Goal: Task Accomplishment & Management: Complete application form

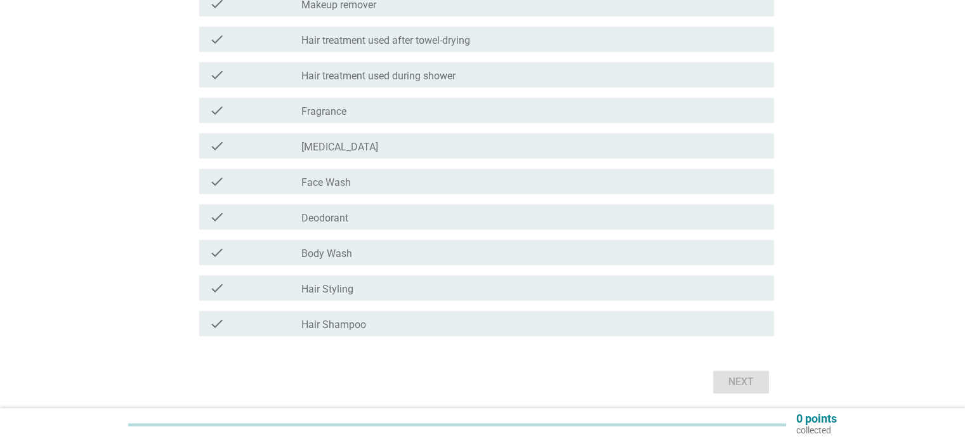
scroll to position [254, 0]
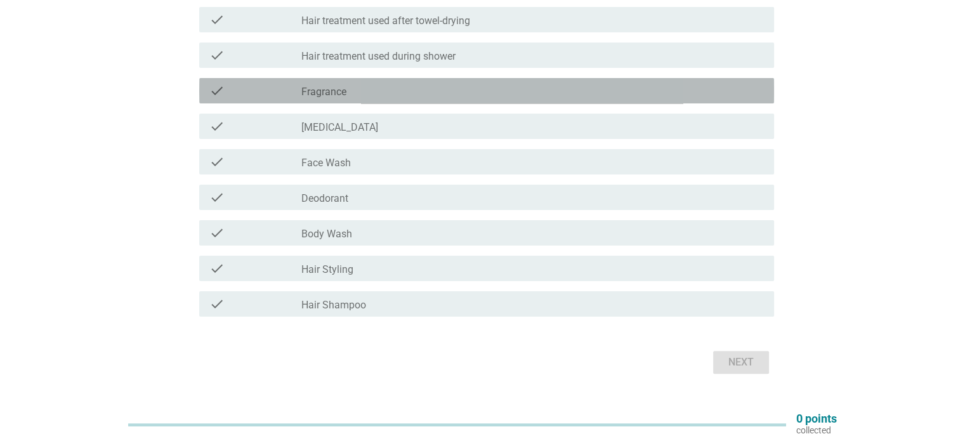
click at [367, 94] on div "check_box_outline_blank Fragrance" at bounding box center [532, 90] width 462 height 15
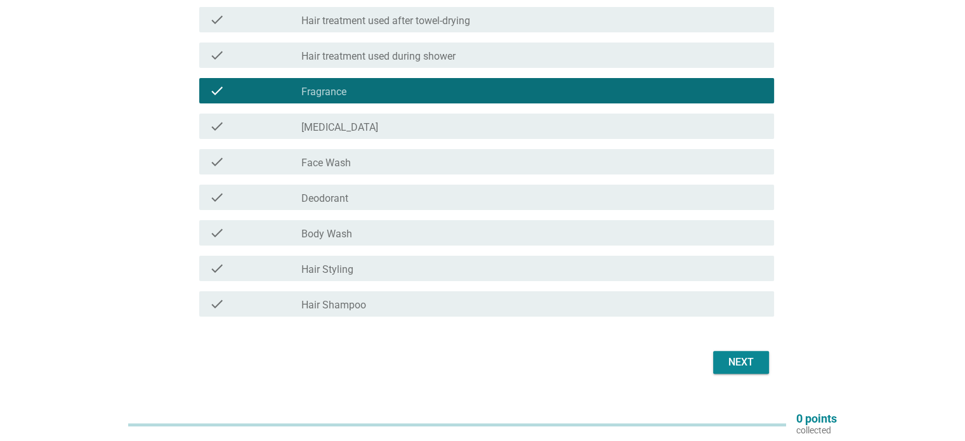
click at [364, 132] on div "check_box_outline_blank [MEDICAL_DATA]" at bounding box center [532, 126] width 462 height 15
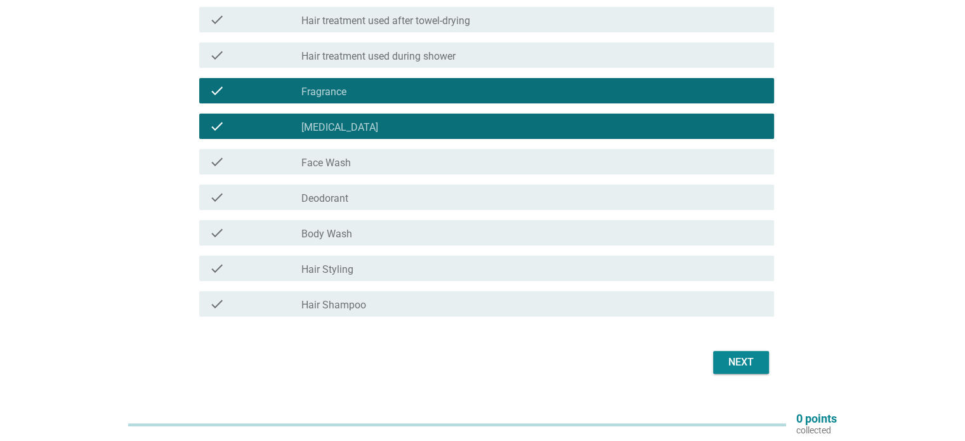
click at [362, 164] on div "check_box_outline_blank Face Wash" at bounding box center [532, 161] width 462 height 15
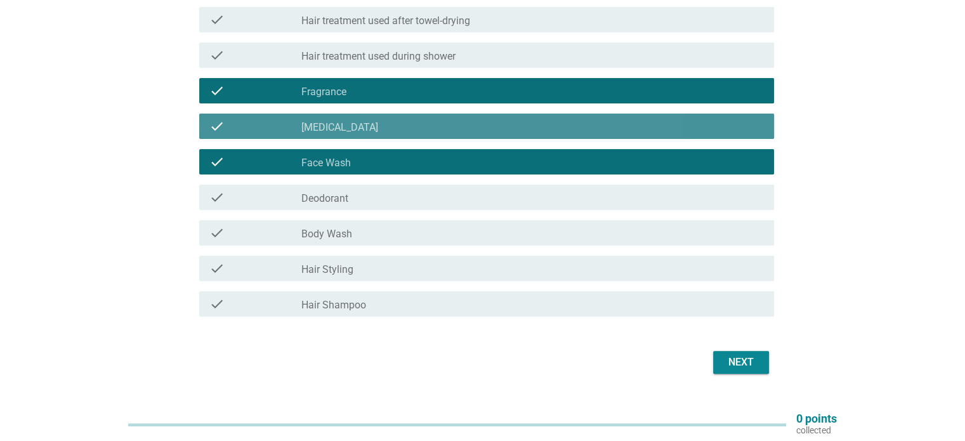
click at [359, 127] on div "check_box_outline_blank [MEDICAL_DATA]" at bounding box center [532, 126] width 462 height 15
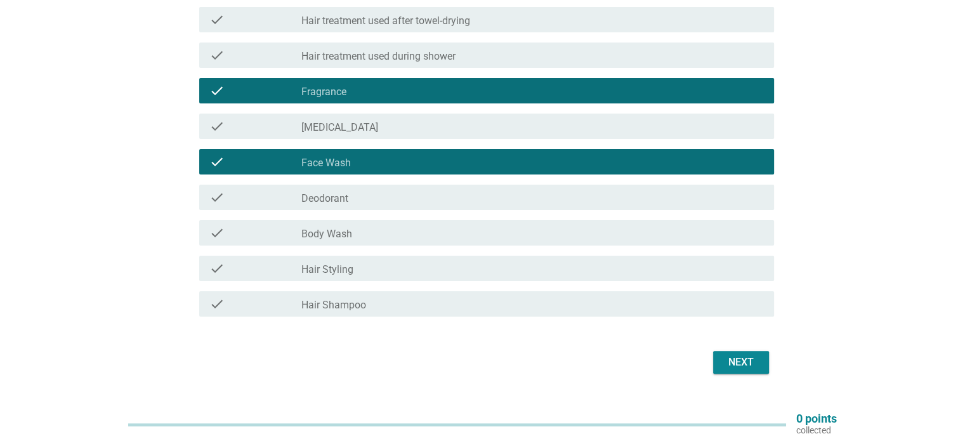
click at [355, 200] on div "check_box_outline_blank Deodorant" at bounding box center [532, 197] width 462 height 15
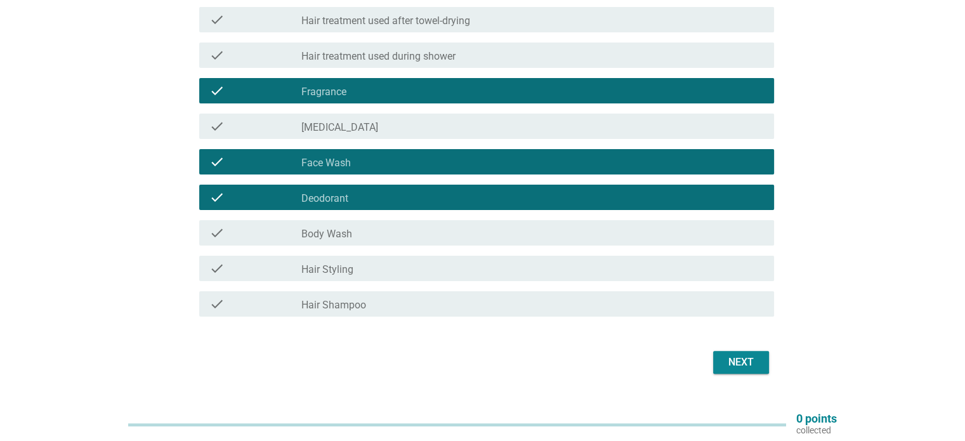
click at [350, 281] on div "check check_box_outline_blank Hair Styling" at bounding box center [483, 269] width 582 height 36
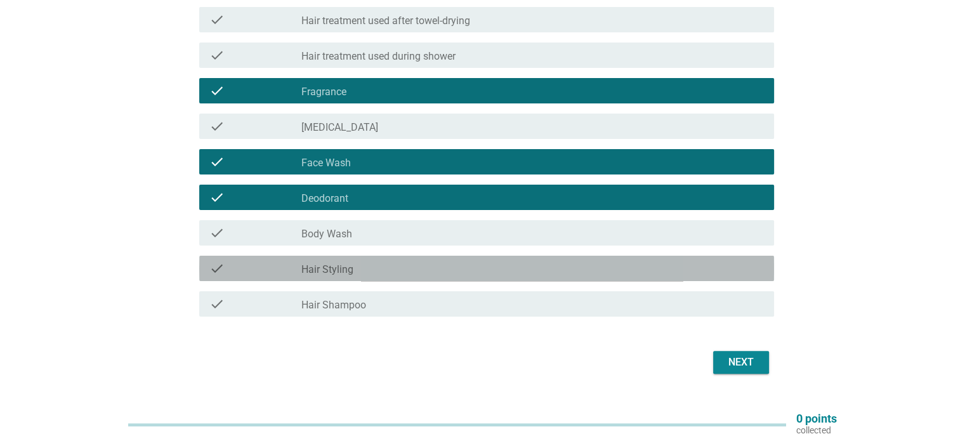
click at [350, 271] on label "Hair Styling" at bounding box center [327, 269] width 52 height 13
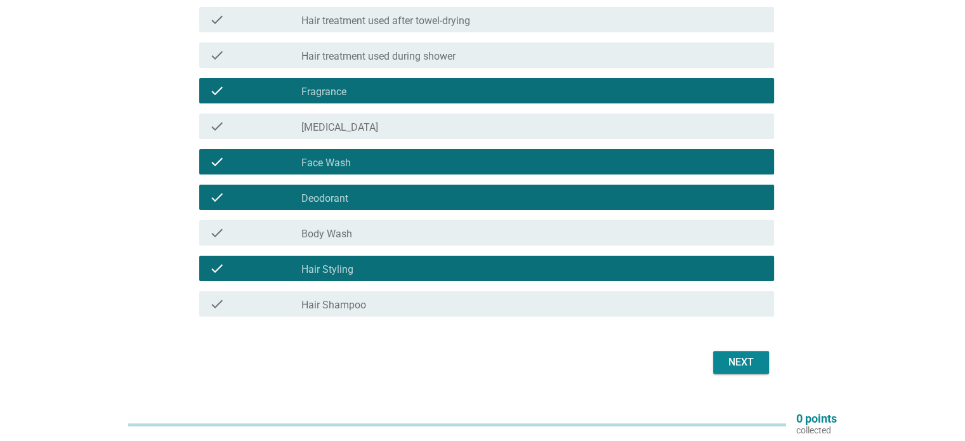
click at [356, 301] on label "Hair Shampoo" at bounding box center [333, 305] width 65 height 13
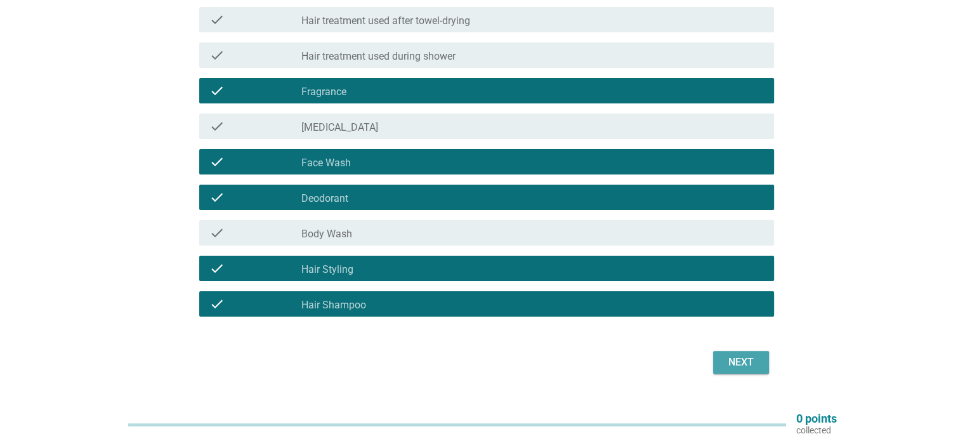
click at [727, 360] on div "Next" at bounding box center [741, 362] width 36 height 15
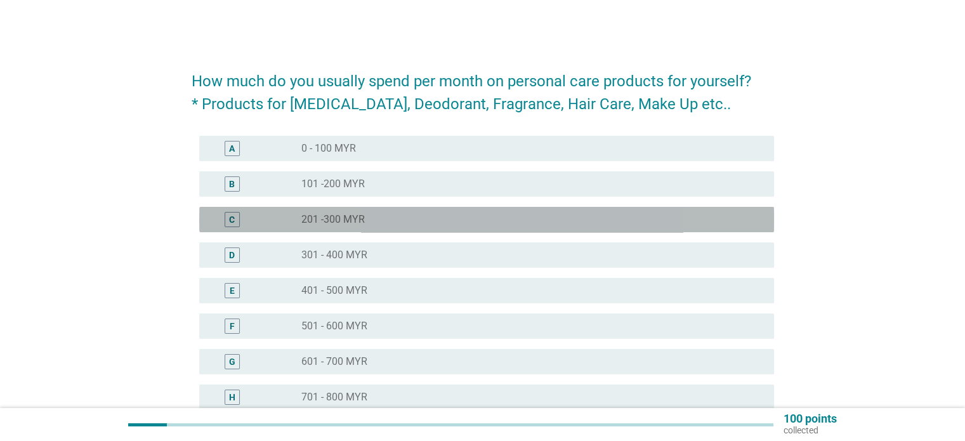
click at [419, 225] on div "radio_button_unchecked 201 -300 MYR" at bounding box center [527, 219] width 452 height 13
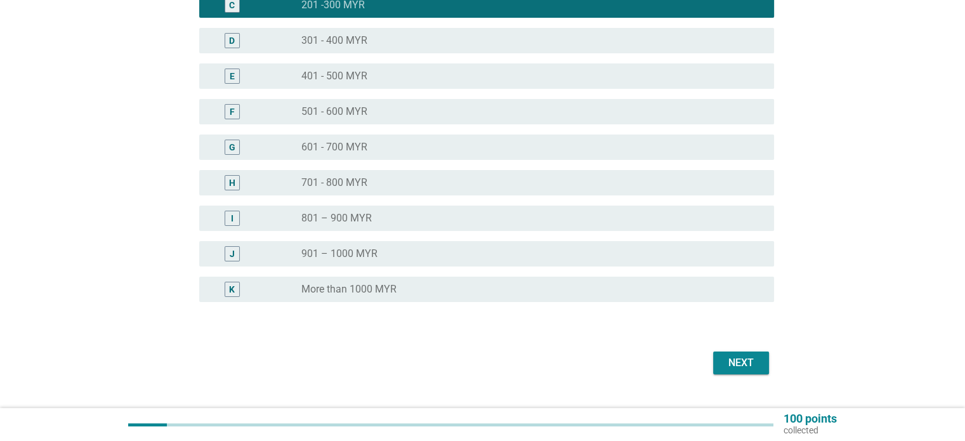
scroll to position [241, 0]
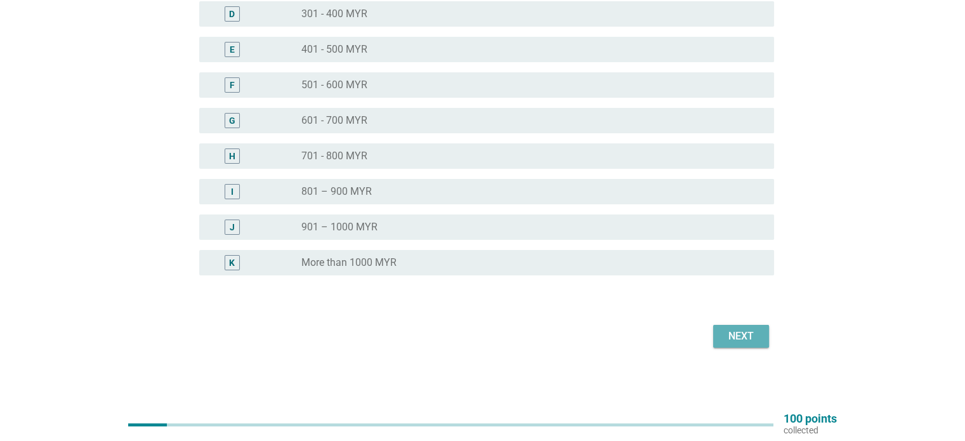
click at [740, 331] on div "Next" at bounding box center [741, 336] width 36 height 15
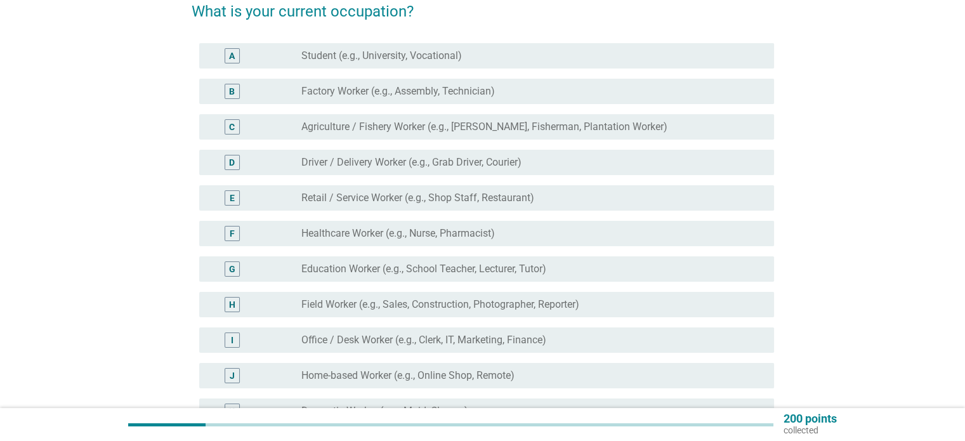
scroll to position [63, 0]
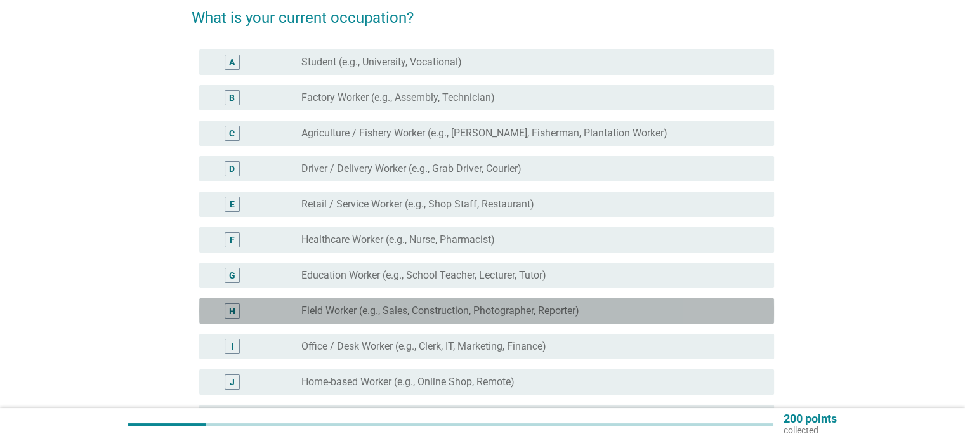
click at [477, 312] on label "Field Worker (e.g., Sales, Construction, Photographer, Reporter)" at bounding box center [440, 311] width 278 height 13
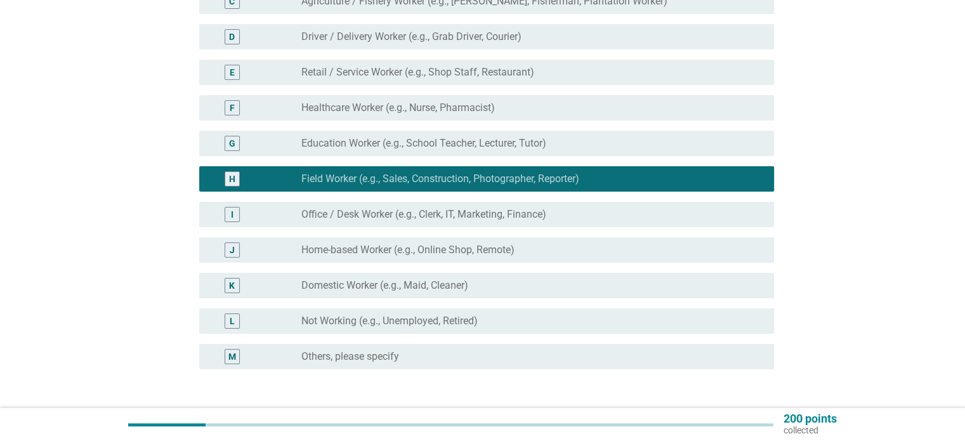
scroll to position [254, 0]
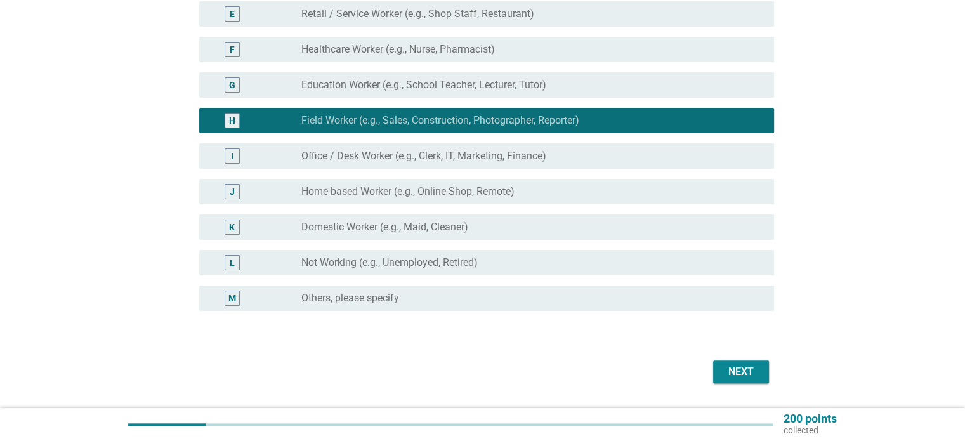
click at [734, 342] on form "What is your current occupation? A radio_button_unchecked Student (e.g., Univer…" at bounding box center [483, 95] width 582 height 584
click at [733, 371] on div "Next" at bounding box center [741, 371] width 36 height 15
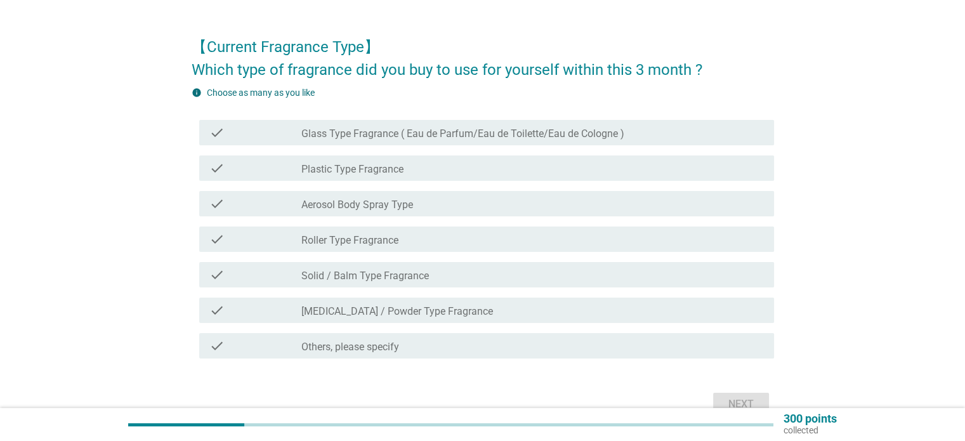
scroll to position [63, 0]
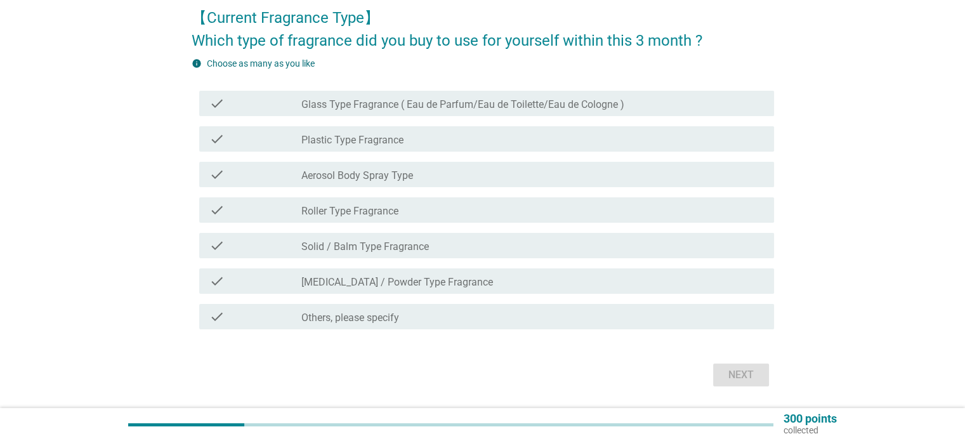
click at [406, 214] on div "check_box_outline_blank Roller Type Fragrance" at bounding box center [532, 209] width 462 height 15
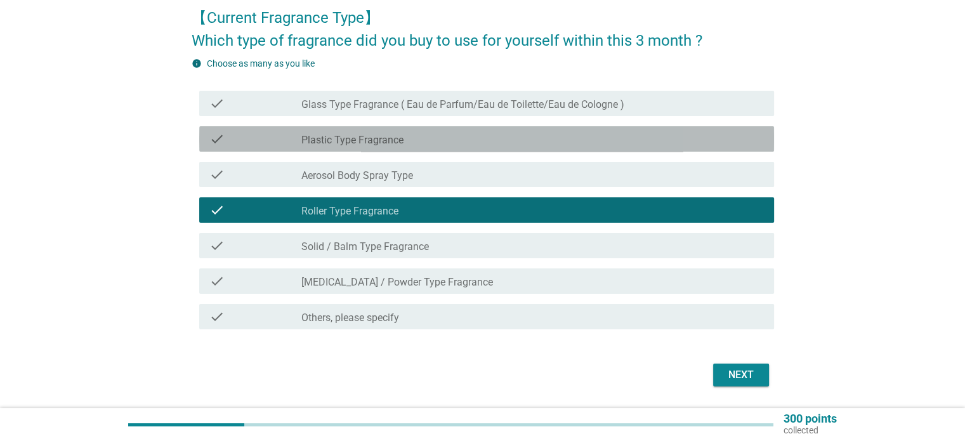
click at [415, 144] on div "check_box_outline_blank Plastic Type Fragrance" at bounding box center [532, 138] width 462 height 15
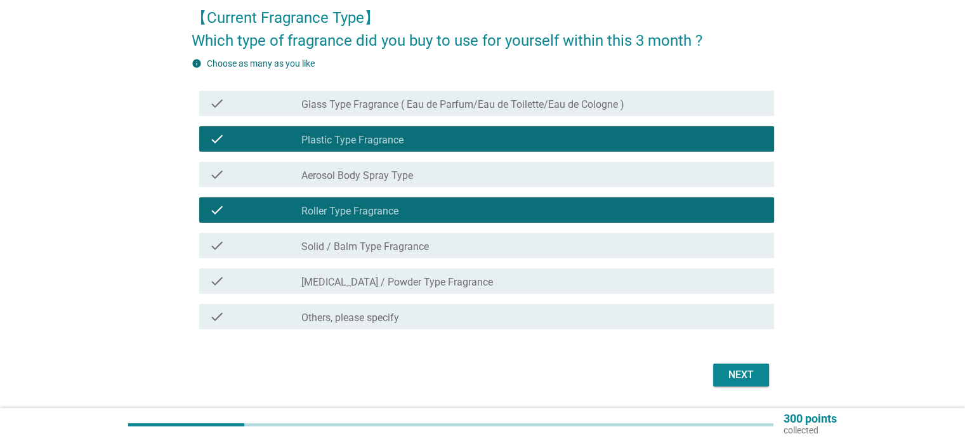
click at [744, 378] on div "Next" at bounding box center [741, 374] width 36 height 15
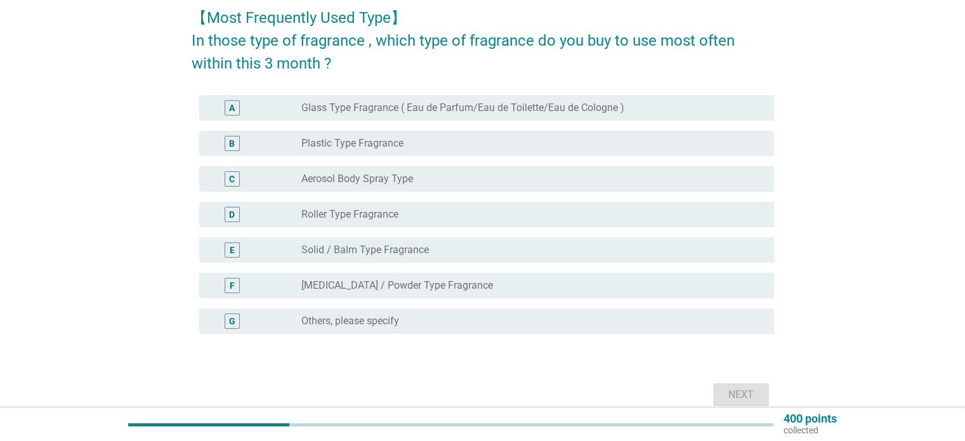
click at [464, 215] on div "radio_button_unchecked Roller Type Fragrance" at bounding box center [527, 214] width 452 height 13
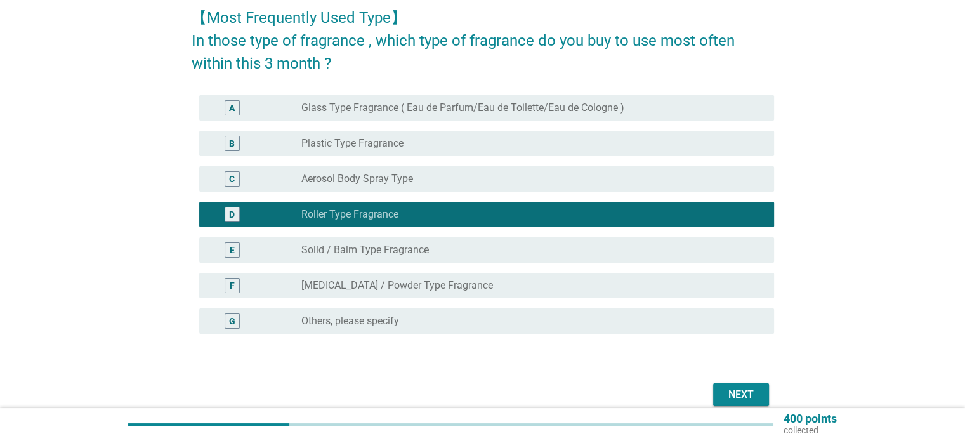
click at [734, 392] on div "Next" at bounding box center [741, 394] width 36 height 15
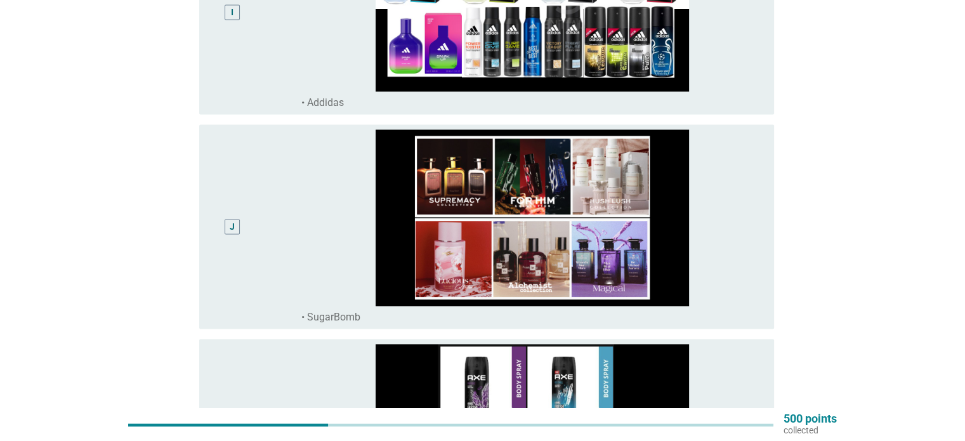
scroll to position [0, 0]
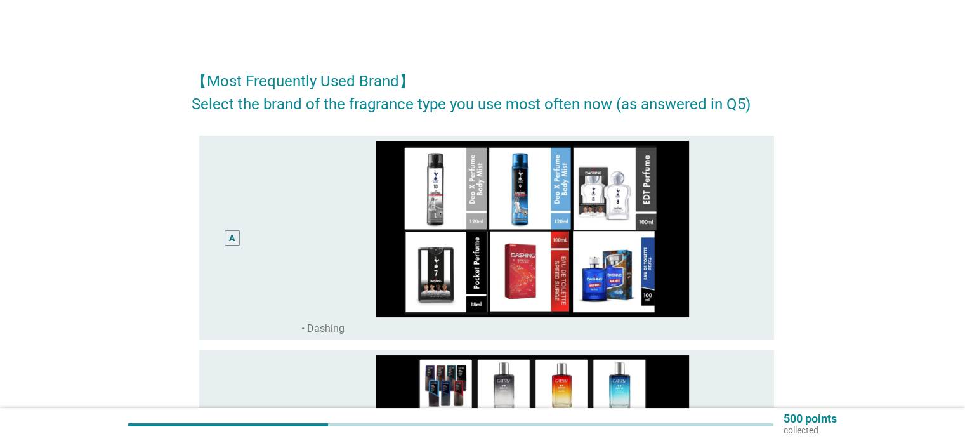
click at [258, 300] on div "A" at bounding box center [255, 238] width 93 height 194
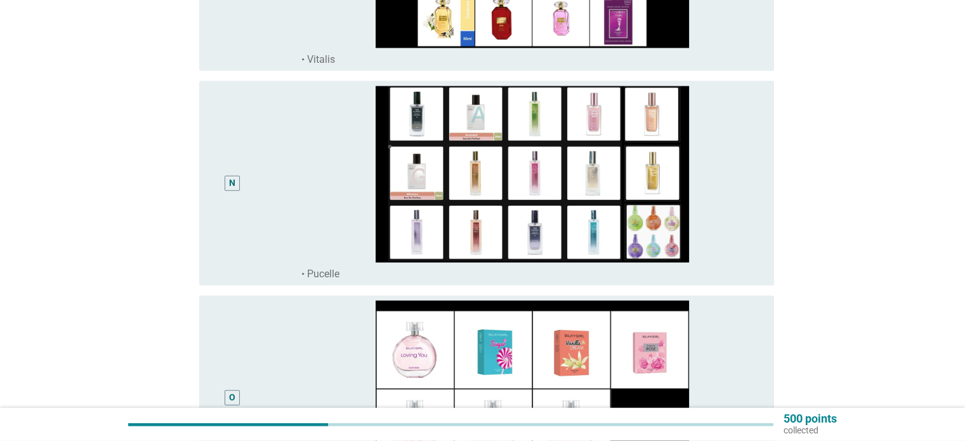
scroll to position [3175, 0]
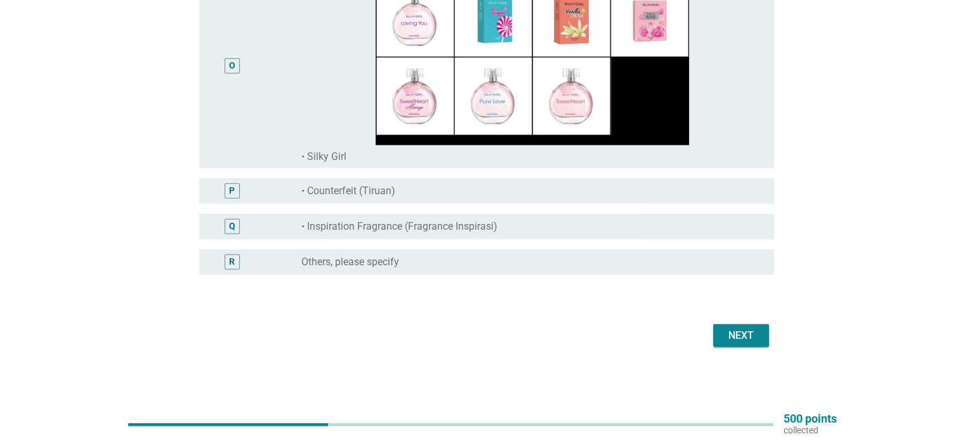
click at [508, 198] on div "radio_button_unchecked • Counterfeit (Tiruan)" at bounding box center [532, 190] width 462 height 15
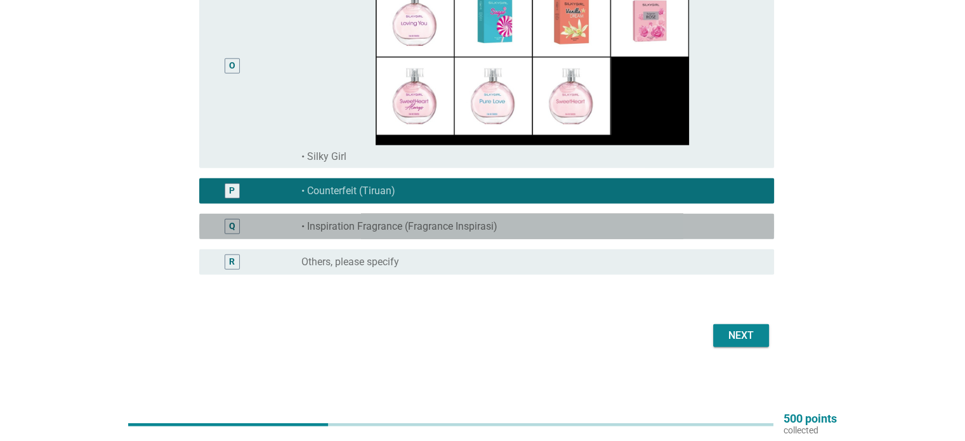
click at [499, 218] on div "Q radio_button_unchecked • Inspiration Fragrance (Fragrance Inspirasi)" at bounding box center [486, 226] width 575 height 25
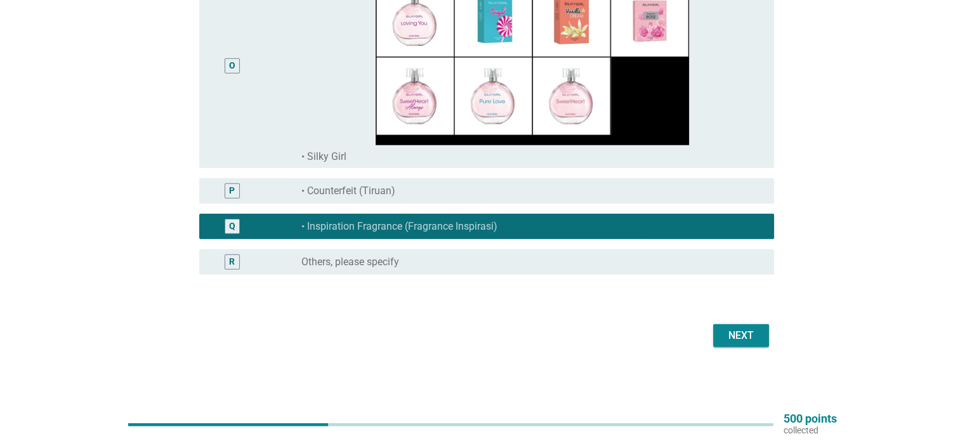
click at [500, 261] on div "radio_button_unchecked Others, please specify" at bounding box center [527, 262] width 452 height 13
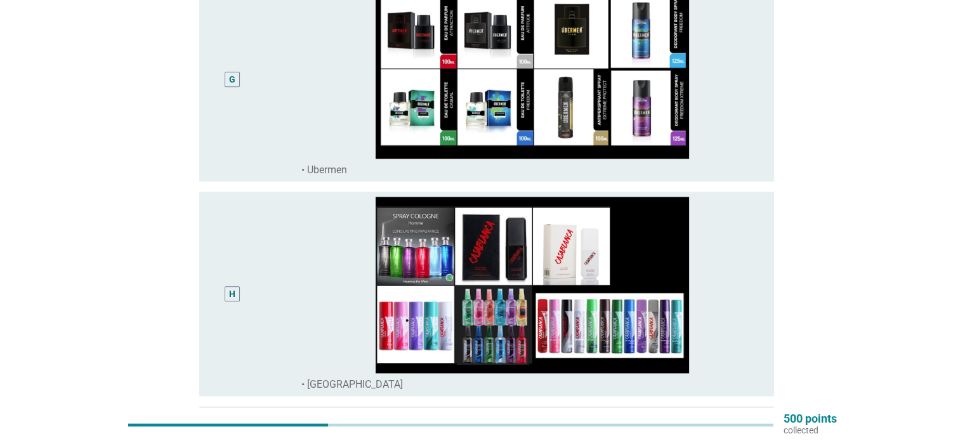
scroll to position [0, 0]
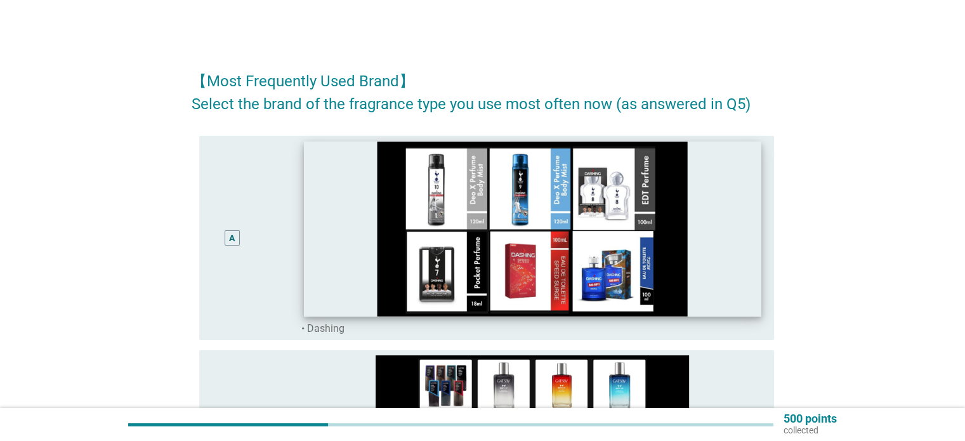
click at [485, 282] on img at bounding box center [532, 228] width 457 height 174
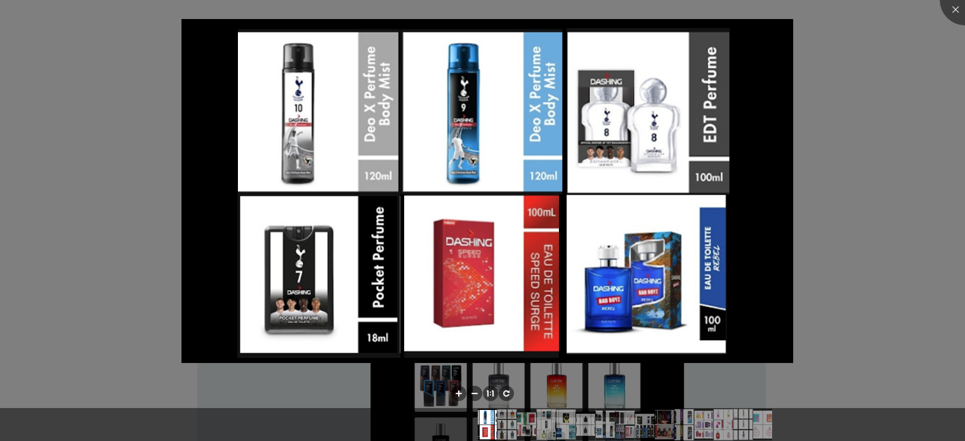
click at [896, 129] on div at bounding box center [482, 220] width 965 height 441
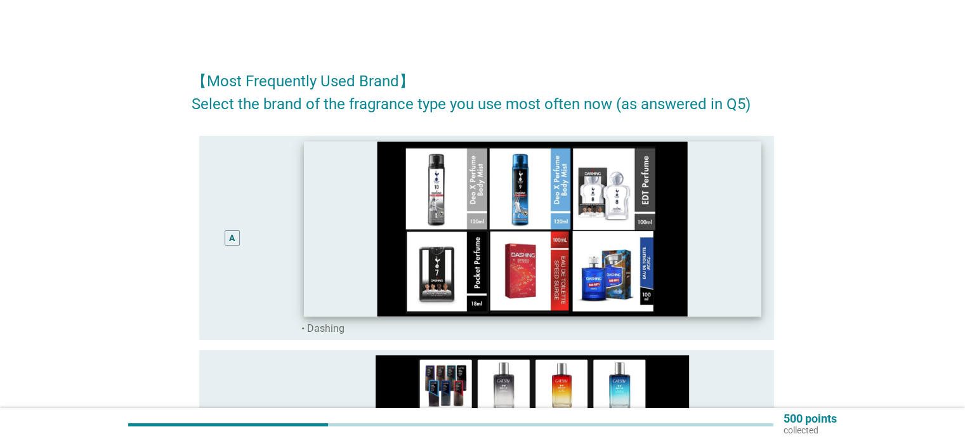
click at [745, 218] on img at bounding box center [532, 228] width 457 height 174
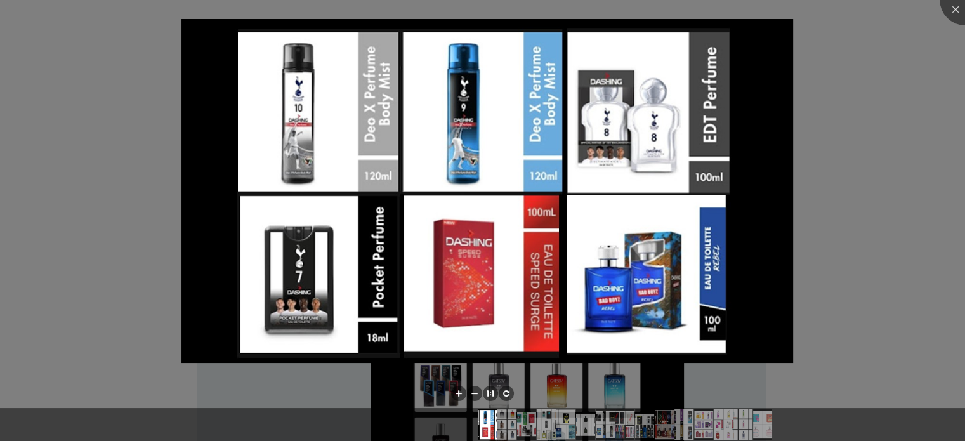
click at [746, 218] on img at bounding box center [486, 191] width 611 height 344
click at [181, 178] on img at bounding box center [486, 191] width 611 height 344
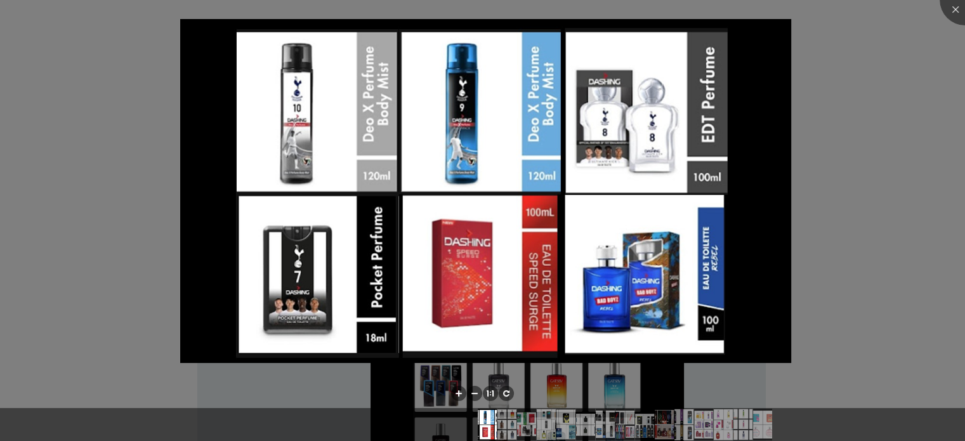
click at [36, 174] on div at bounding box center [482, 220] width 965 height 441
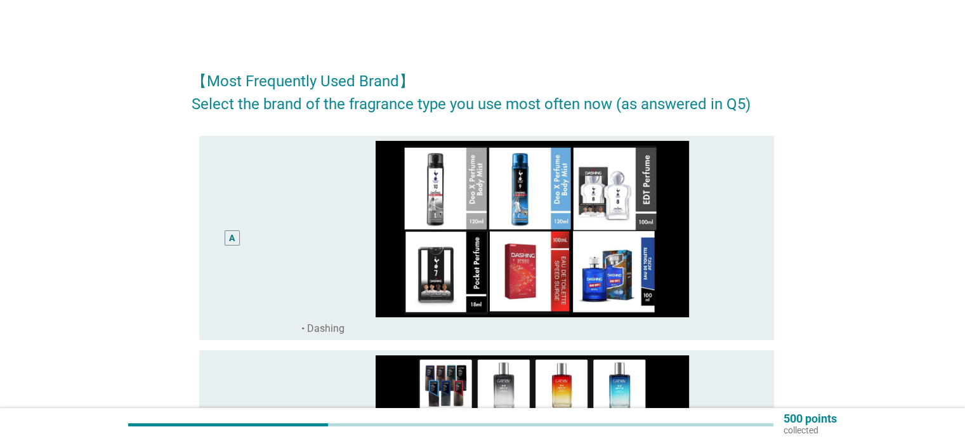
click at [231, 233] on div "A" at bounding box center [232, 238] width 6 height 13
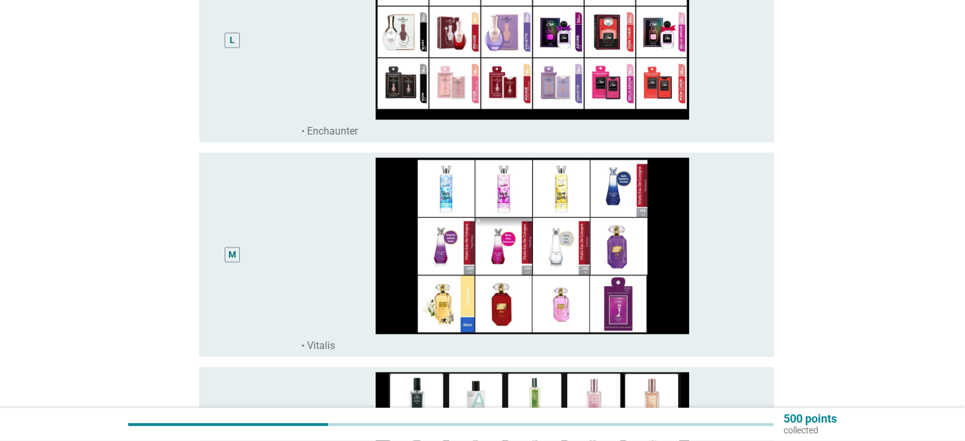
scroll to position [3175, 0]
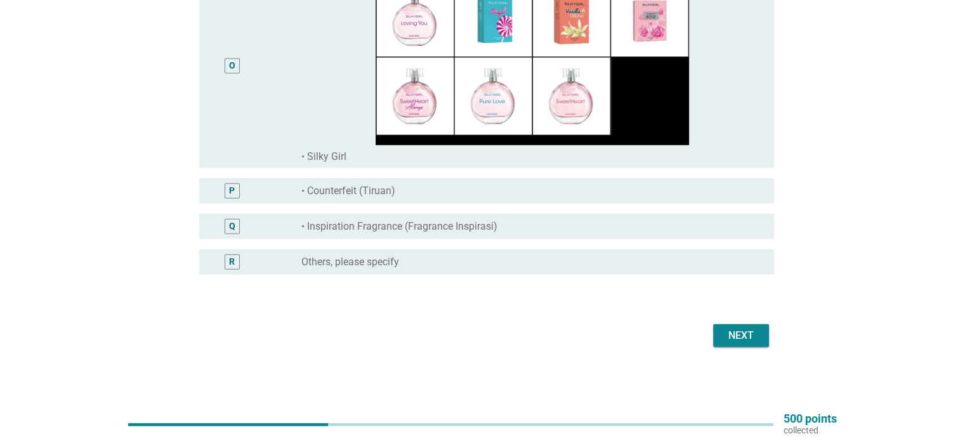
click at [751, 335] on div "Next" at bounding box center [741, 335] width 36 height 15
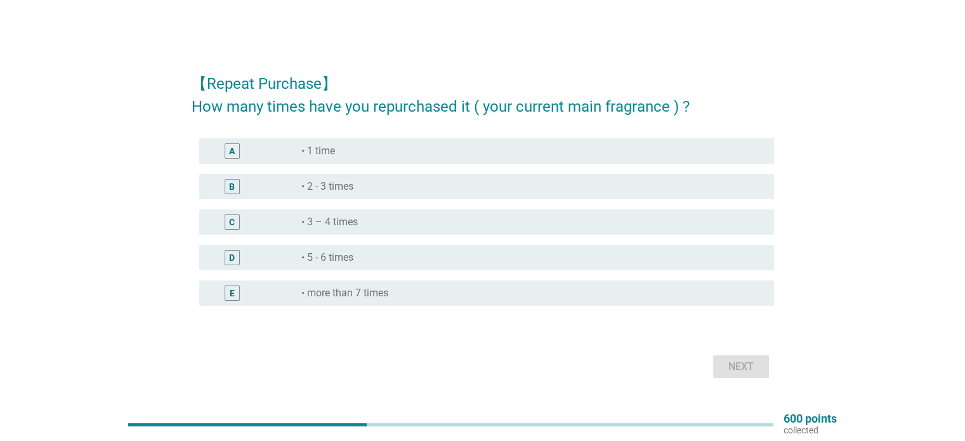
click at [596, 188] on div "radio_button_unchecked • 2 - 3 times" at bounding box center [527, 186] width 452 height 13
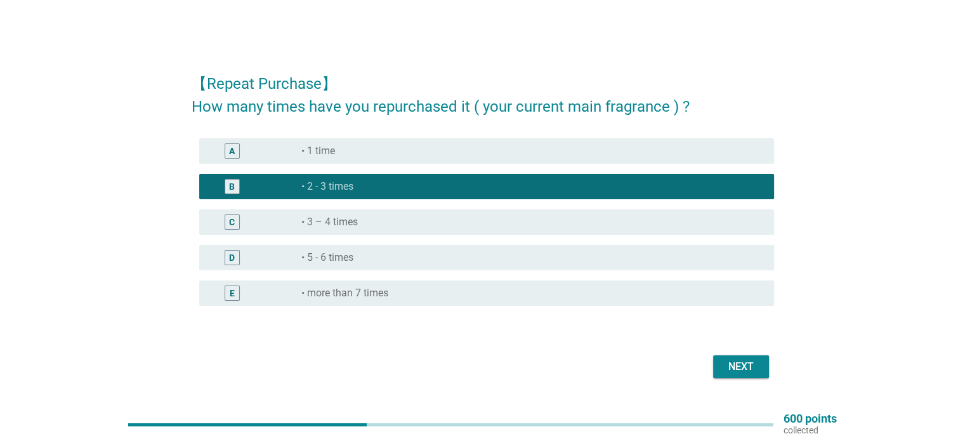
click at [723, 379] on div "Next" at bounding box center [483, 367] width 582 height 30
click at [724, 369] on div "Next" at bounding box center [741, 366] width 36 height 15
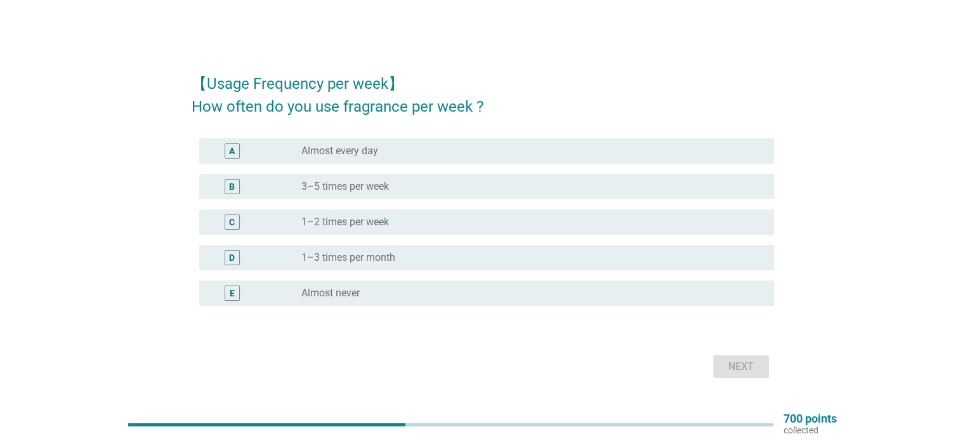
drag, startPoint x: 500, startPoint y: 160, endPoint x: 503, endPoint y: 185, distance: 24.9
click at [499, 160] on div "A radio_button_unchecked Almost every day" at bounding box center [486, 150] width 575 height 25
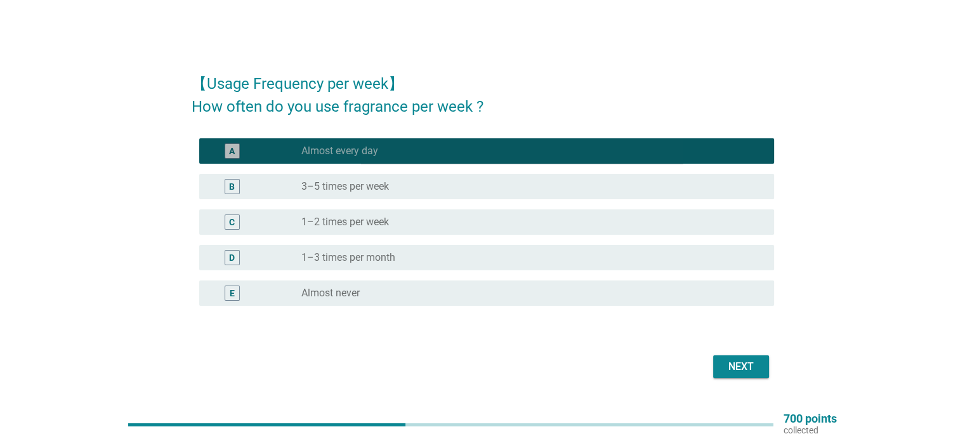
click at [500, 197] on div "B radio_button_unchecked 3–5 times per week" at bounding box center [486, 186] width 575 height 25
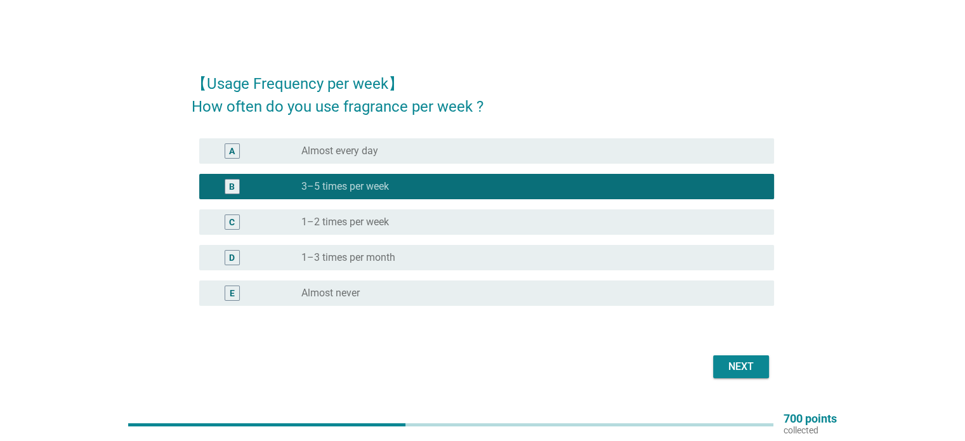
click at [586, 148] on div "radio_button_unchecked Almost every day" at bounding box center [527, 151] width 452 height 13
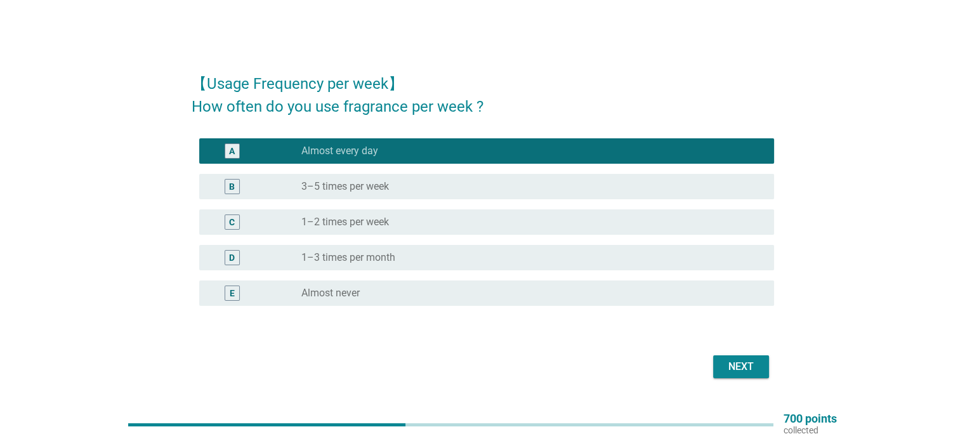
click at [725, 369] on div "Next" at bounding box center [741, 366] width 36 height 15
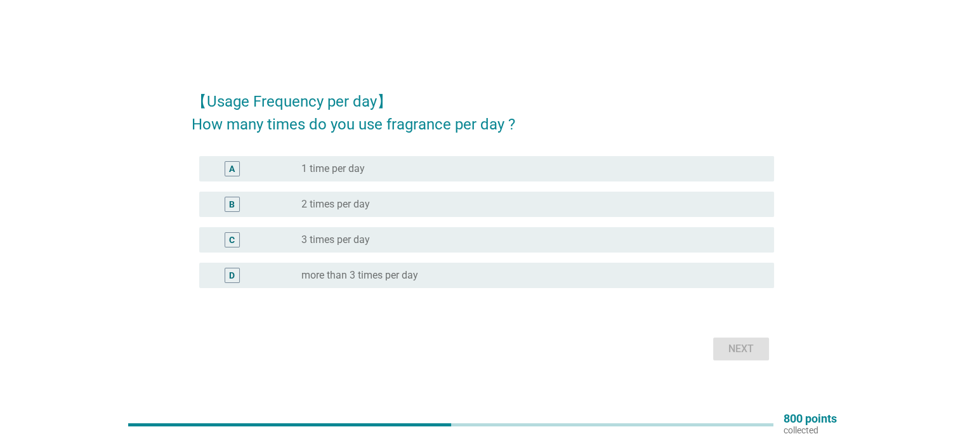
click at [596, 171] on div "radio_button_unchecked 1 time per day" at bounding box center [527, 168] width 452 height 13
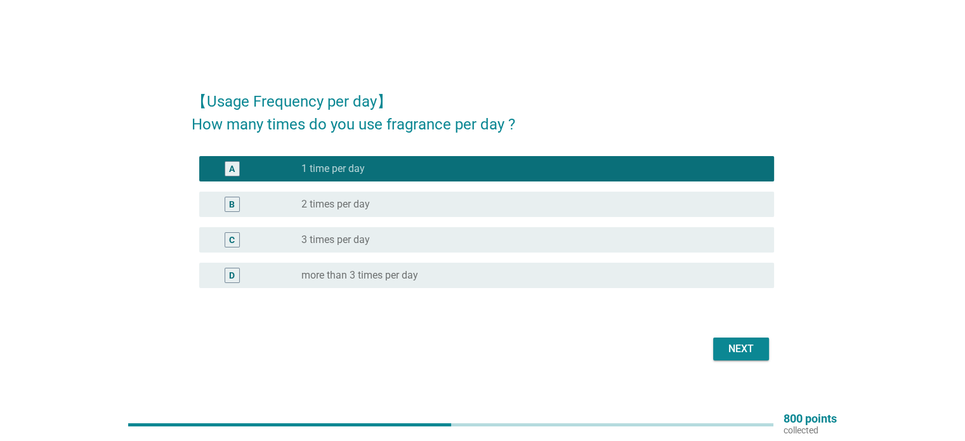
click at [752, 341] on div "Next" at bounding box center [741, 348] width 36 height 15
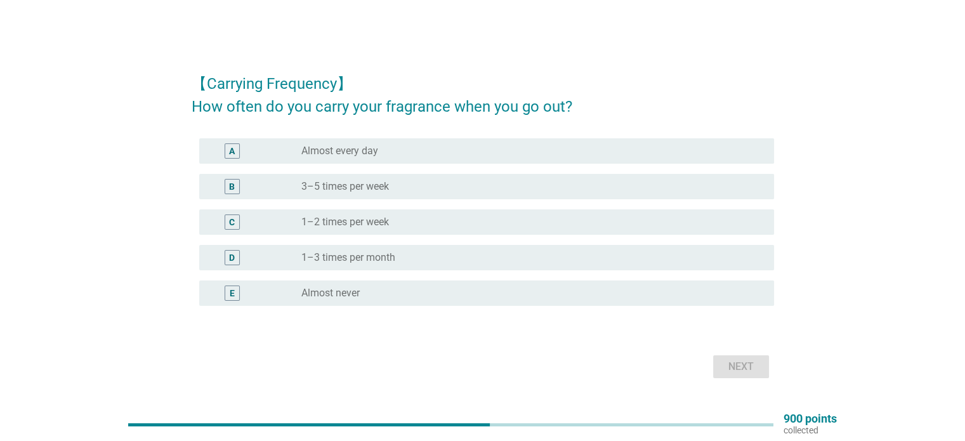
click at [508, 290] on div "radio_button_unchecked Almost never" at bounding box center [527, 293] width 452 height 13
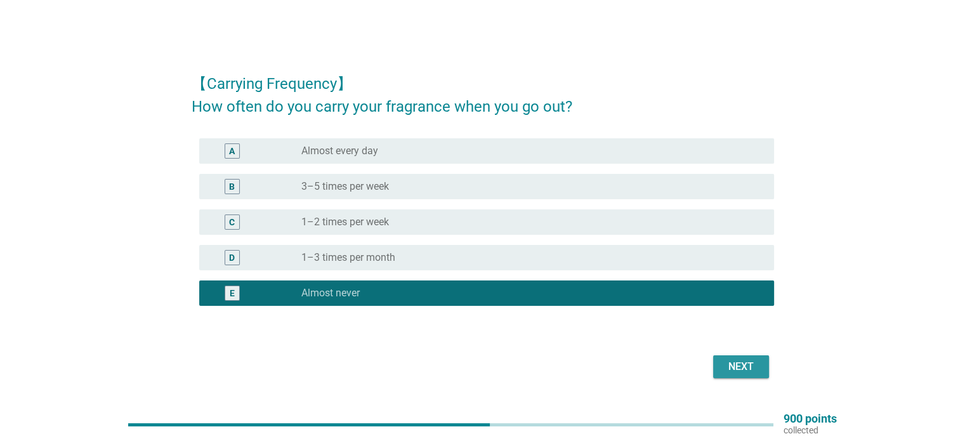
click at [748, 368] on div "Next" at bounding box center [741, 366] width 36 height 15
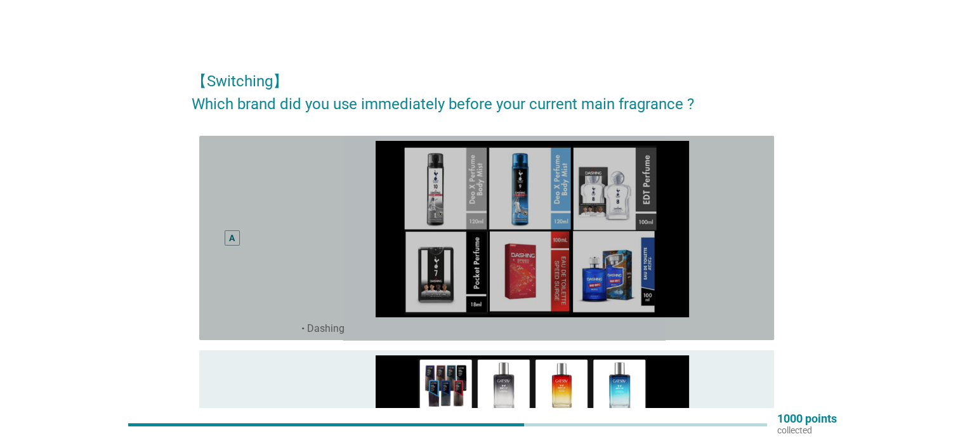
click at [236, 235] on div "A" at bounding box center [232, 237] width 15 height 15
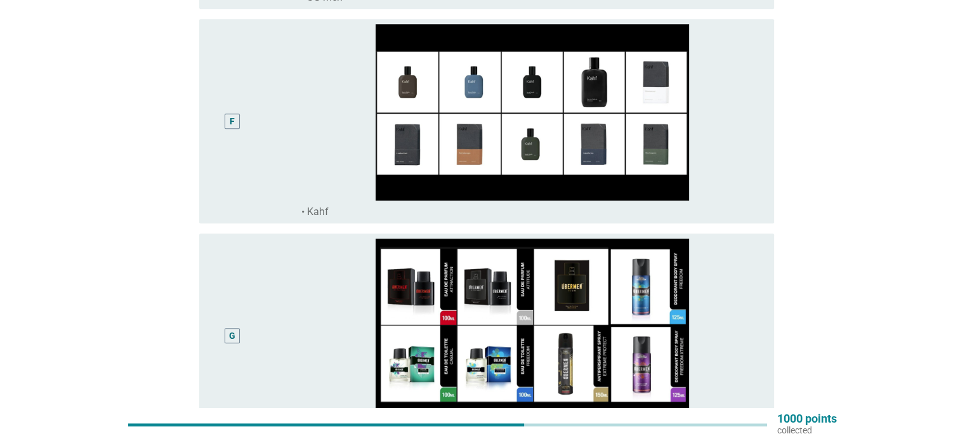
scroll to position [3211, 0]
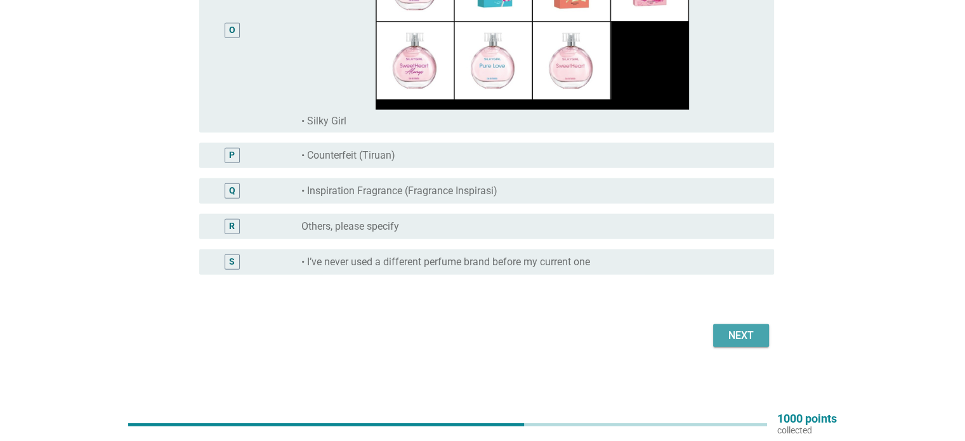
click at [741, 338] on div "Next" at bounding box center [741, 335] width 36 height 15
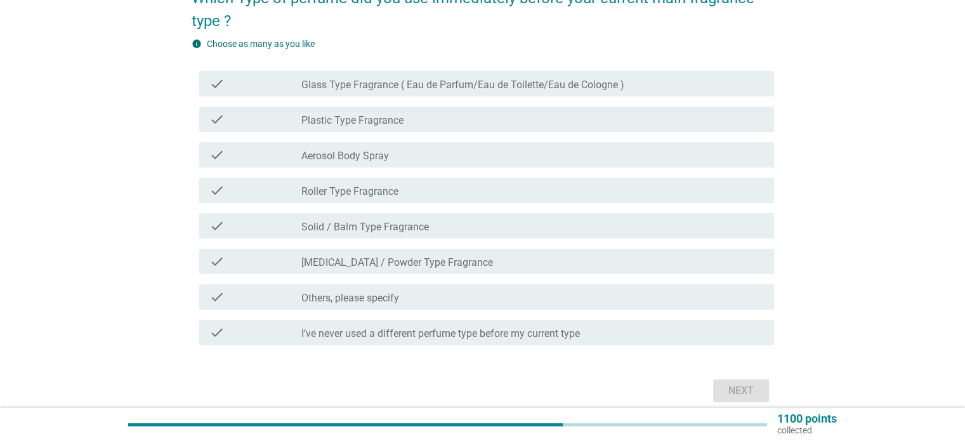
scroll to position [127, 0]
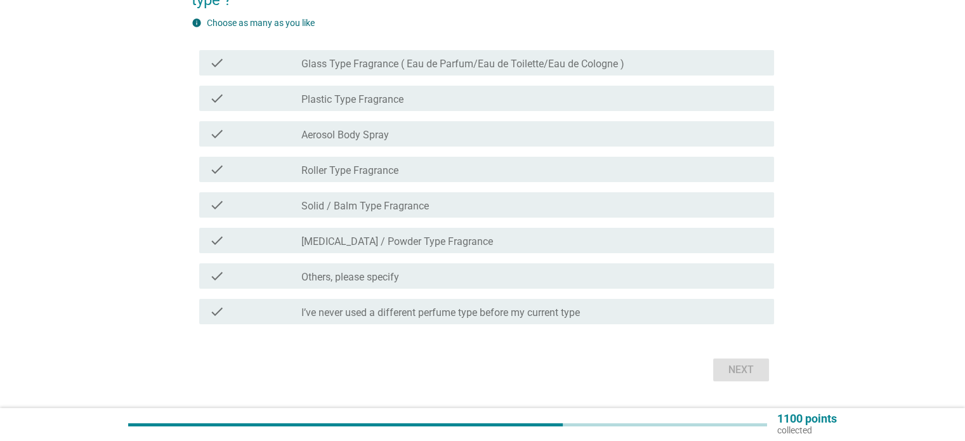
click at [523, 130] on div "check_box_outline_blank Aerosol Body Spray" at bounding box center [532, 133] width 462 height 15
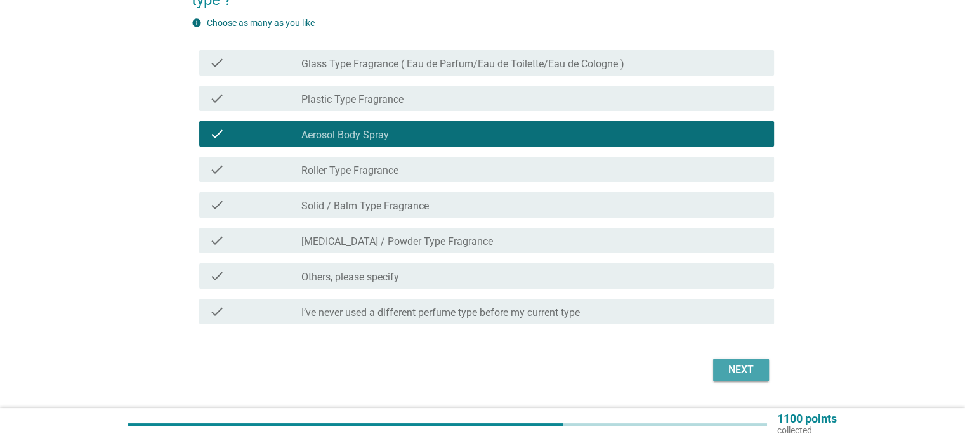
click at [754, 377] on div "Next" at bounding box center [741, 369] width 36 height 15
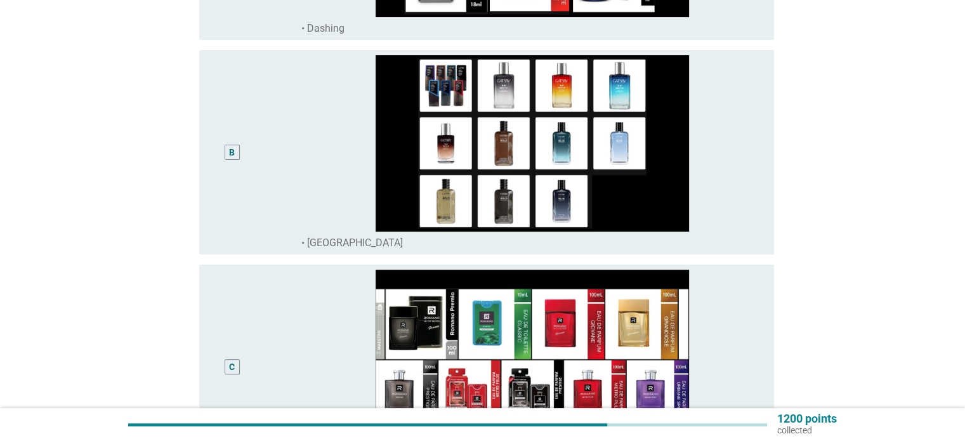
scroll to position [317, 0]
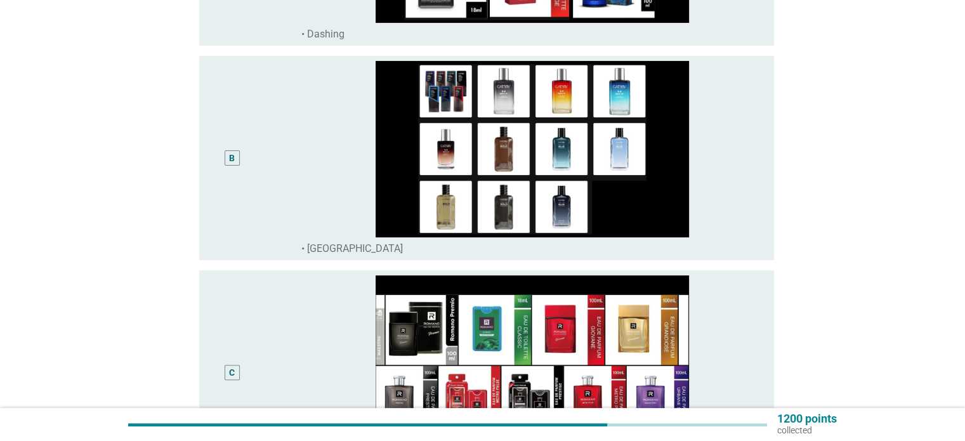
click at [237, 151] on div "B" at bounding box center [232, 157] width 15 height 15
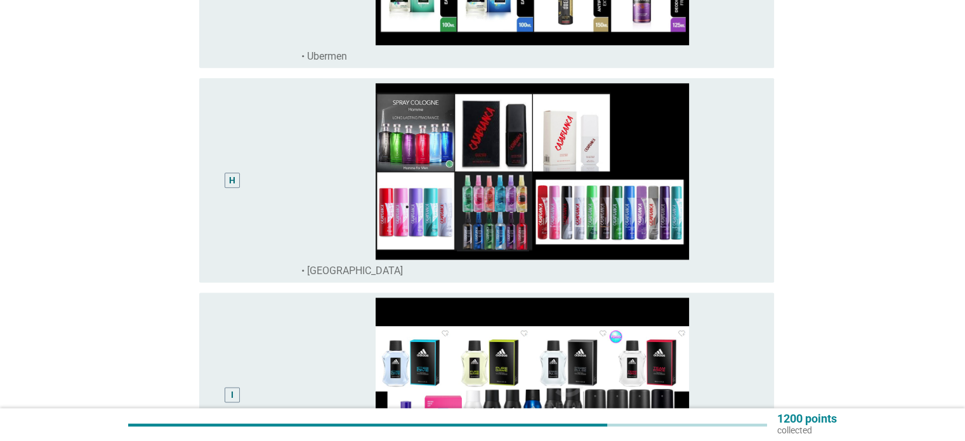
scroll to position [3234, 0]
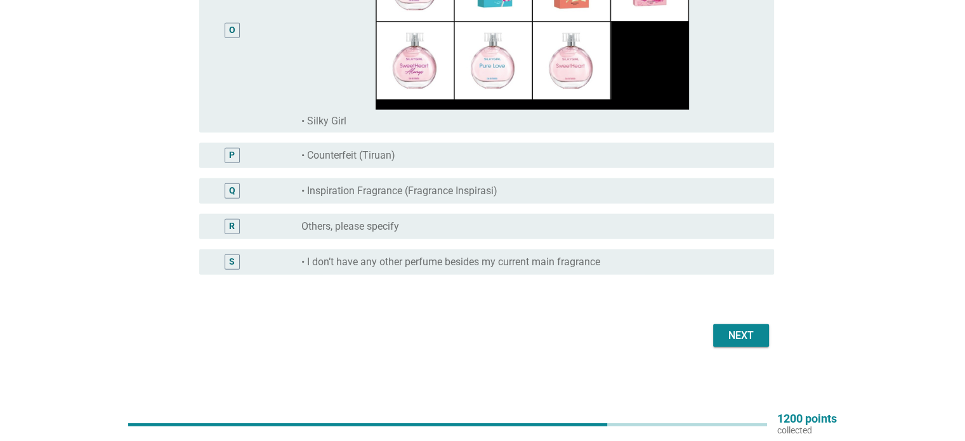
click at [766, 340] on button "Next" at bounding box center [741, 335] width 56 height 23
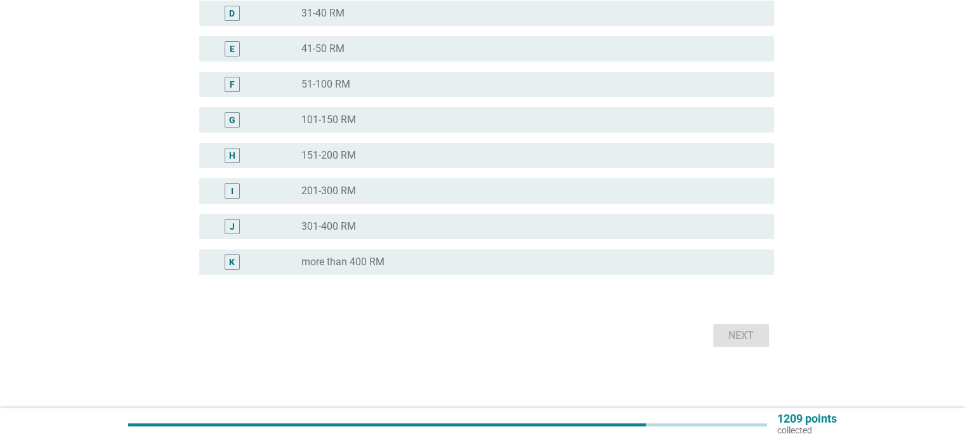
scroll to position [0, 0]
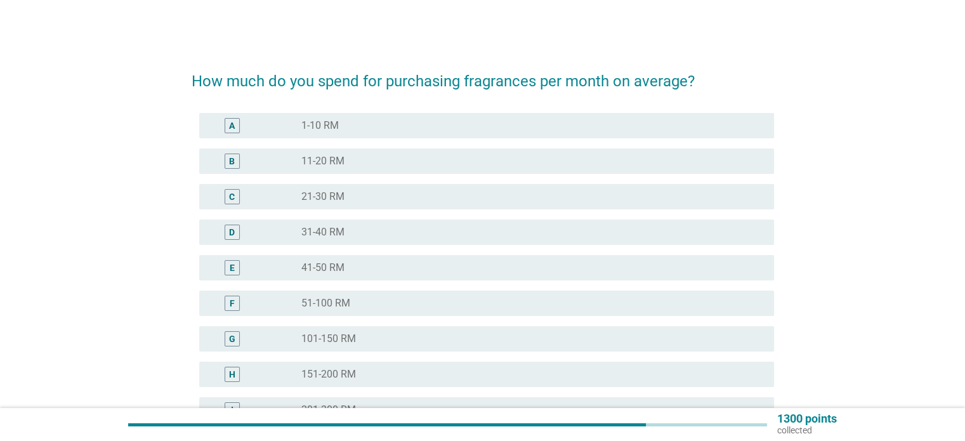
click at [595, 160] on div "radio_button_unchecked 11-20 RM" at bounding box center [527, 161] width 452 height 13
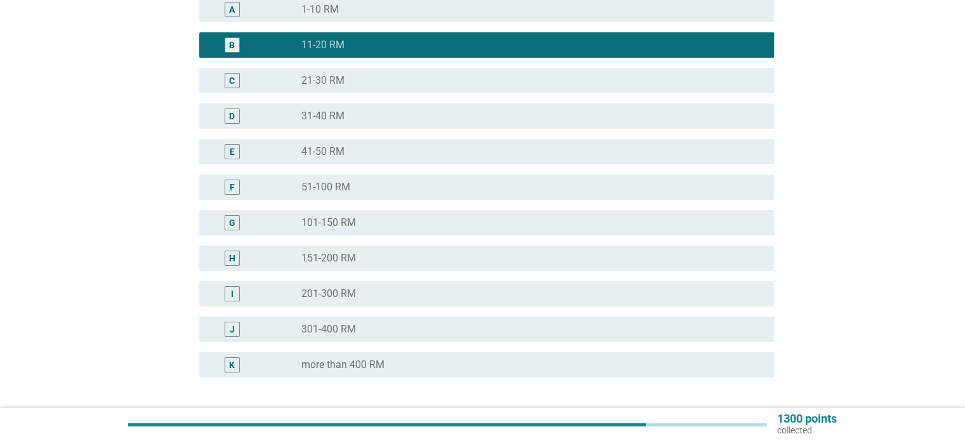
scroll to position [218, 0]
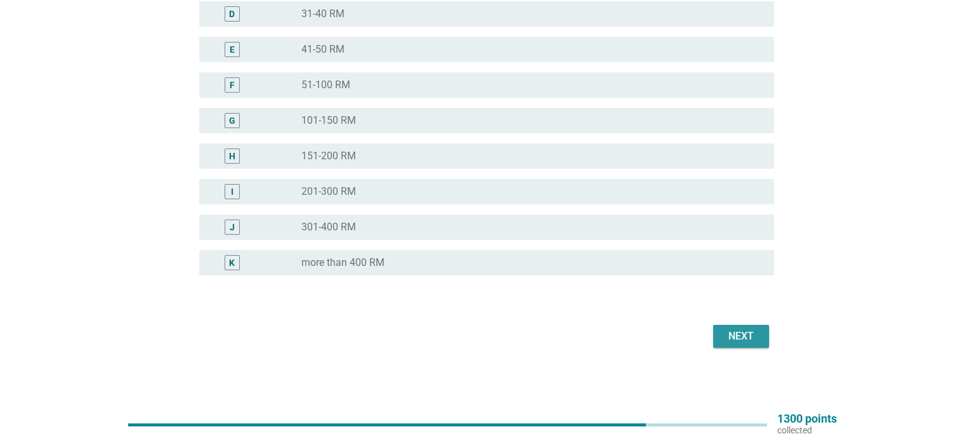
click at [726, 342] on div "Next" at bounding box center [741, 336] width 36 height 15
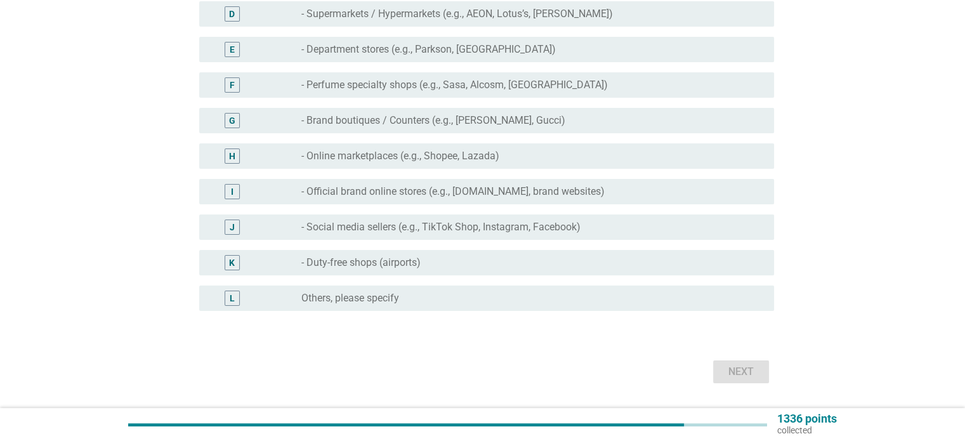
scroll to position [0, 0]
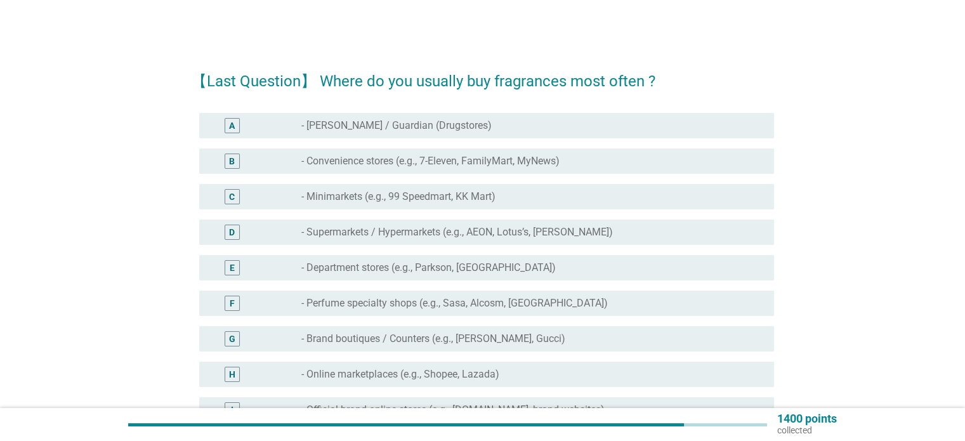
click at [572, 129] on div "radio_button_unchecked - Watsons / Guardian (Drugstores)" at bounding box center [527, 125] width 452 height 13
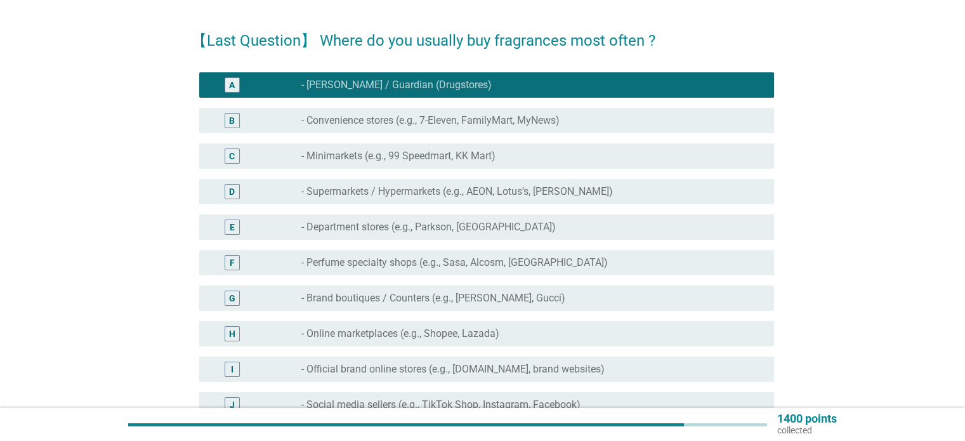
scroll to position [63, 0]
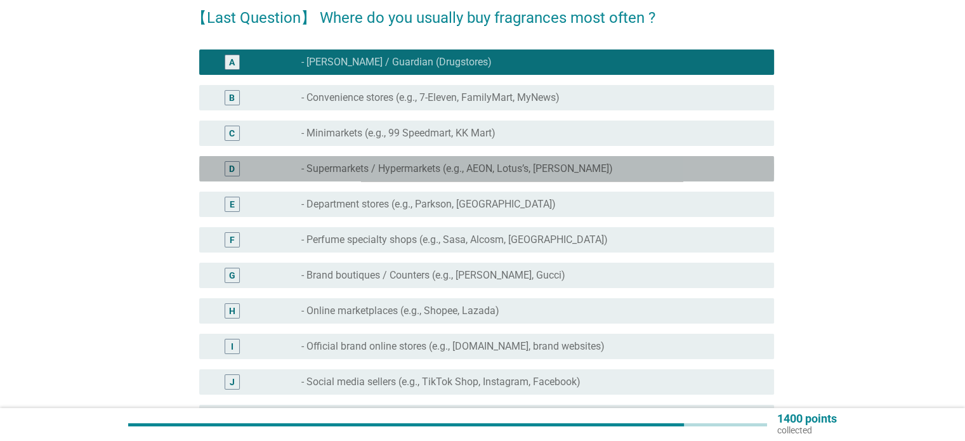
click at [556, 167] on label "- Supermarkets / Hypermarkets (e.g., AEON, Lotus’s, [PERSON_NAME])" at bounding box center [457, 168] width 312 height 13
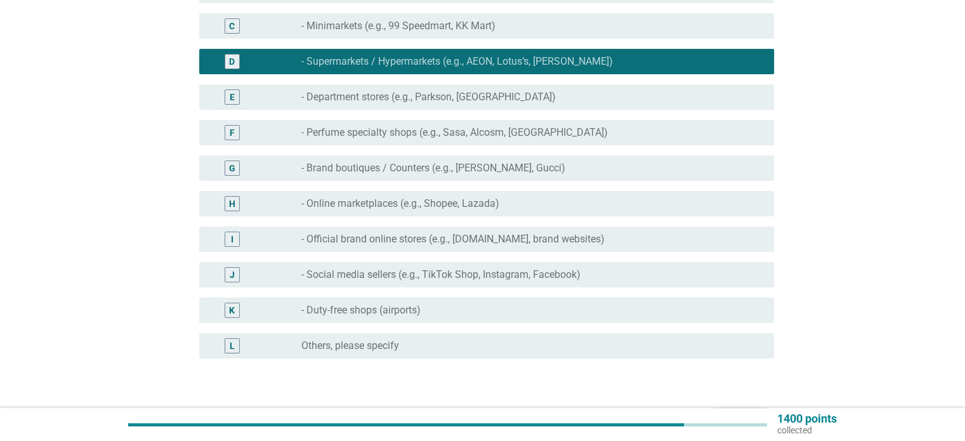
scroll to position [190, 0]
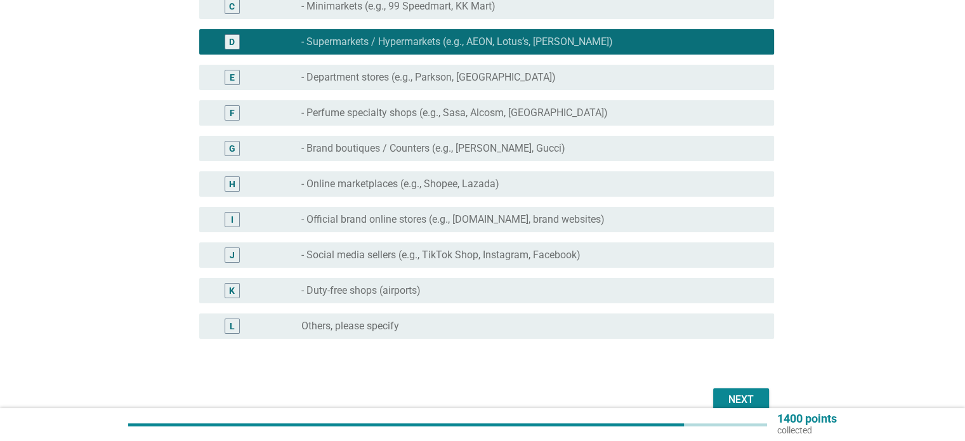
click at [735, 399] on div "Next" at bounding box center [741, 399] width 36 height 15
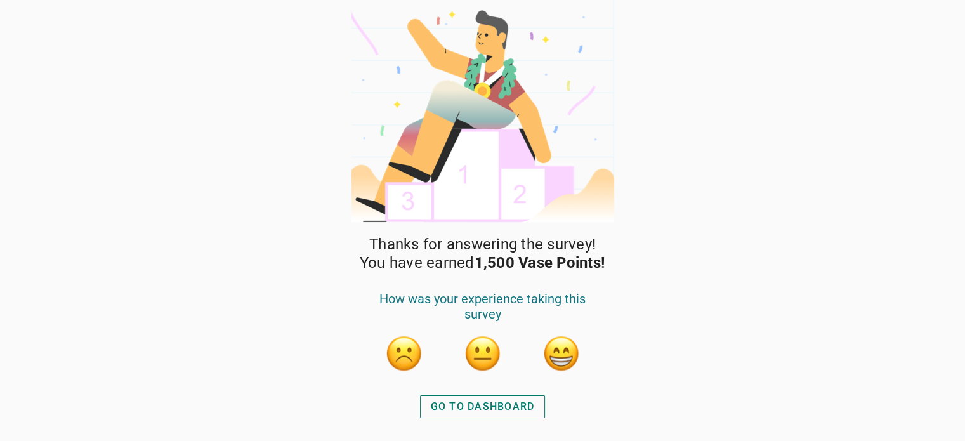
click at [497, 403] on div "GO TO DASHBOARD" at bounding box center [483, 406] width 104 height 15
